Goal: Information Seeking & Learning: Learn about a topic

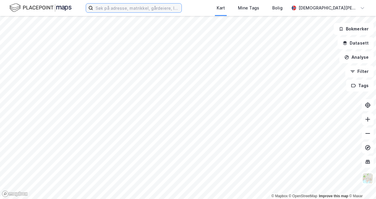
click at [136, 10] on input at bounding box center [137, 8] width 88 height 9
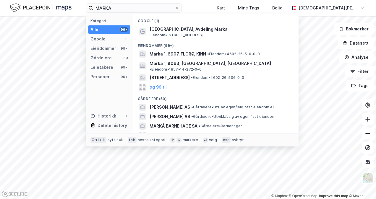
click at [180, 31] on span "[GEOGRAPHIC_DATA], Avdeling Marka" at bounding box center [220, 29] width 142 height 7
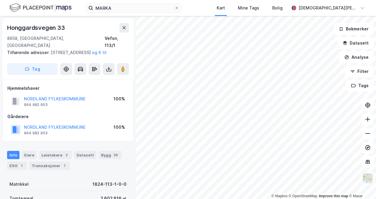
click at [370, 47] on button "Datasett" at bounding box center [355, 43] width 36 height 12
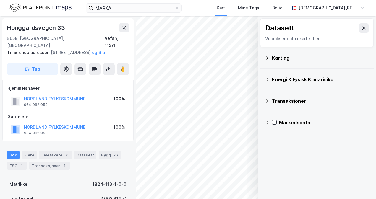
click at [266, 55] on div "Kartlag" at bounding box center [317, 58] width 104 height 14
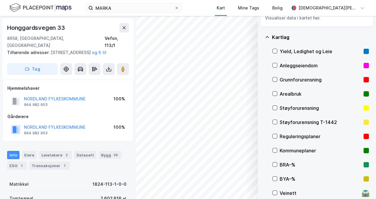
scroll to position [30, 0]
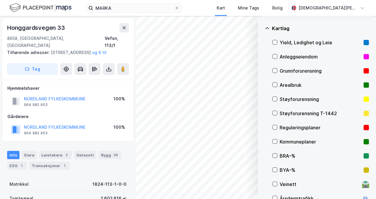
click at [276, 142] on icon at bounding box center [275, 141] width 4 height 4
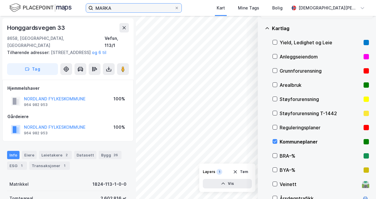
click at [105, 10] on input "MARKA" at bounding box center [133, 8] width 81 height 9
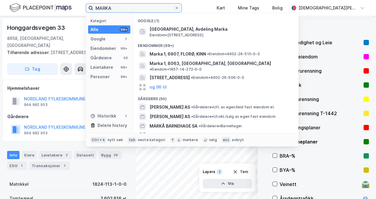
click at [105, 10] on input "MARKA" at bounding box center [133, 8] width 81 height 9
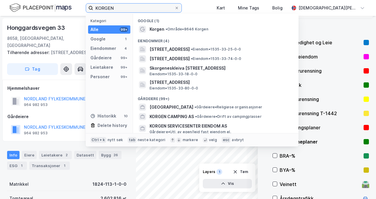
type input "KORGEN"
click at [158, 32] on span "Korgen" at bounding box center [156, 29] width 15 height 7
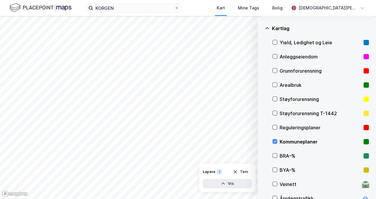
click at [274, 128] on icon at bounding box center [275, 127] width 4 height 4
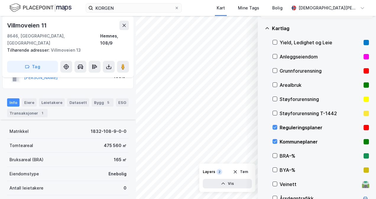
scroll to position [89, 0]
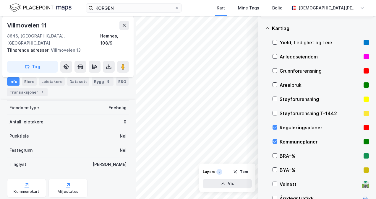
click at [276, 139] on icon at bounding box center [275, 141] width 4 height 4
click at [274, 129] on icon at bounding box center [275, 127] width 4 height 4
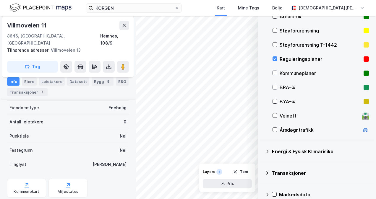
scroll to position [106, 0]
